Goal: Task Accomplishment & Management: Use online tool/utility

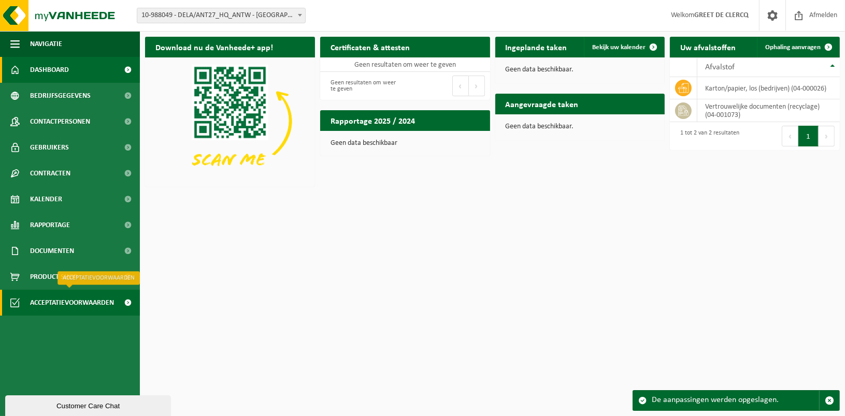
click at [66, 306] on span "Acceptatievoorwaarden" at bounding box center [72, 303] width 84 height 26
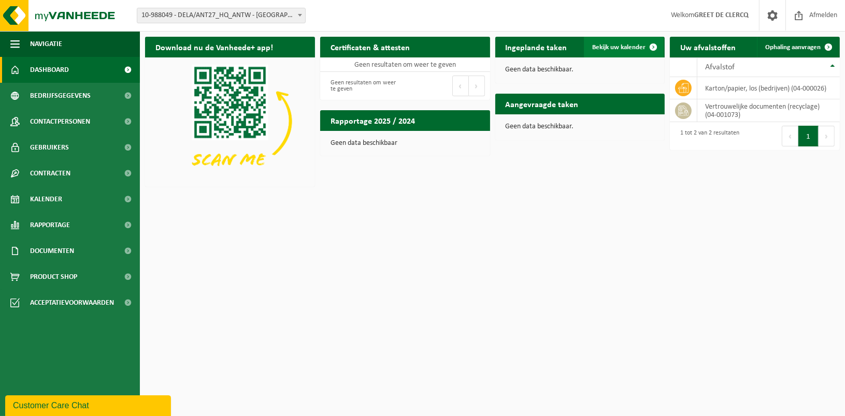
click at [602, 48] on span "Bekijk uw kalender" at bounding box center [618, 47] width 53 height 7
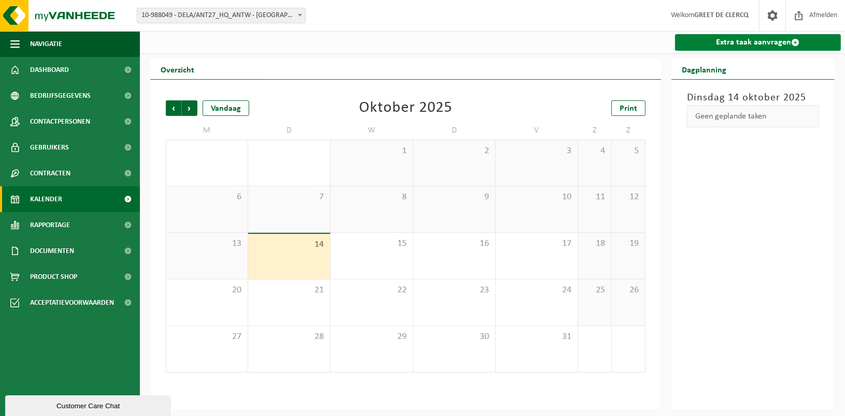
click at [705, 50] on link "Extra taak aanvragen" at bounding box center [758, 42] width 166 height 17
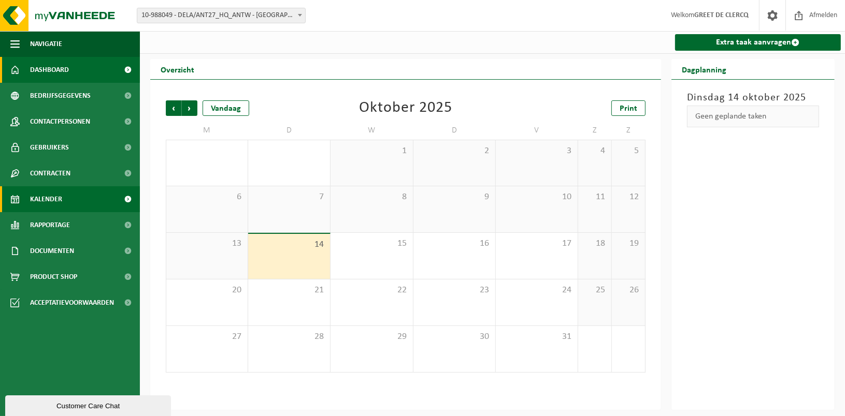
click at [61, 74] on span "Dashboard" at bounding box center [49, 70] width 39 height 26
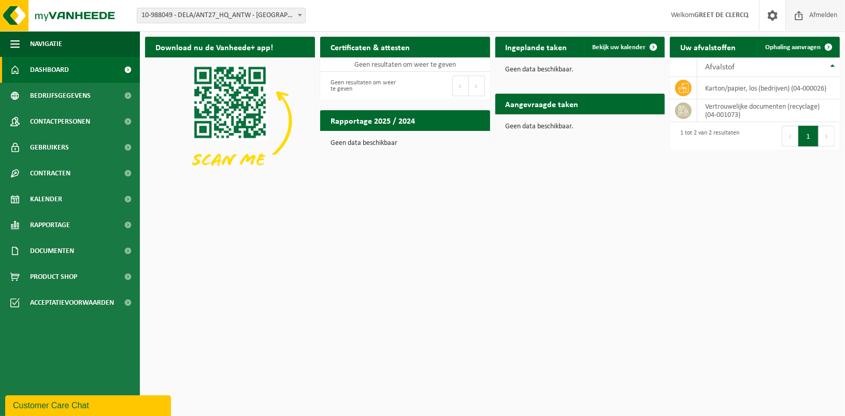
click at [811, 19] on span "Afmelden" at bounding box center [823, 15] width 33 height 31
